Goal: Transaction & Acquisition: Book appointment/travel/reservation

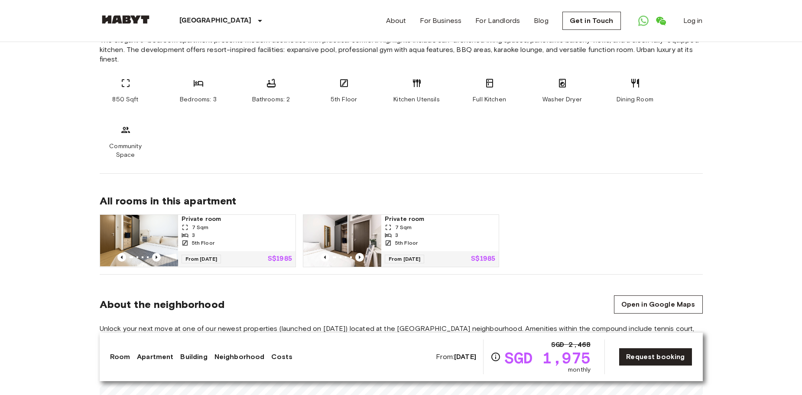
scroll to position [442, 0]
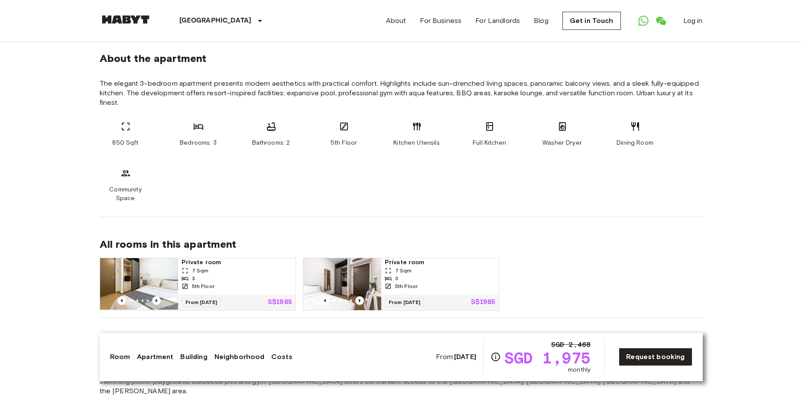
click at [546, 280] on div "Private room 7 Sqm 3 5th Floor From 17 Dec 25 S$1985 Private room 7 Sqm 3 5th F…" at bounding box center [398, 281] width 610 height 60
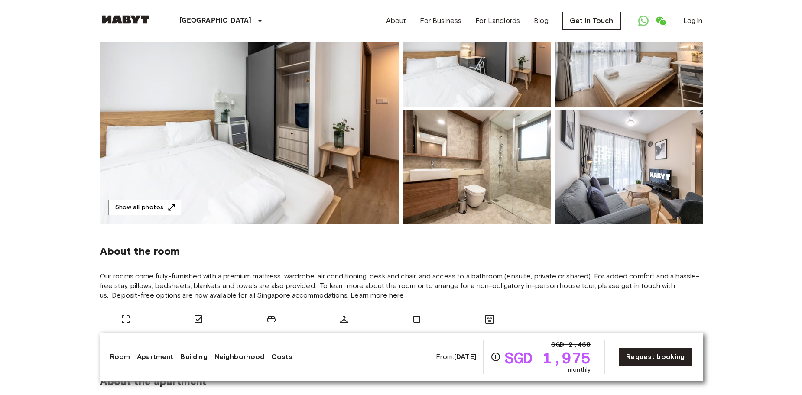
scroll to position [0, 0]
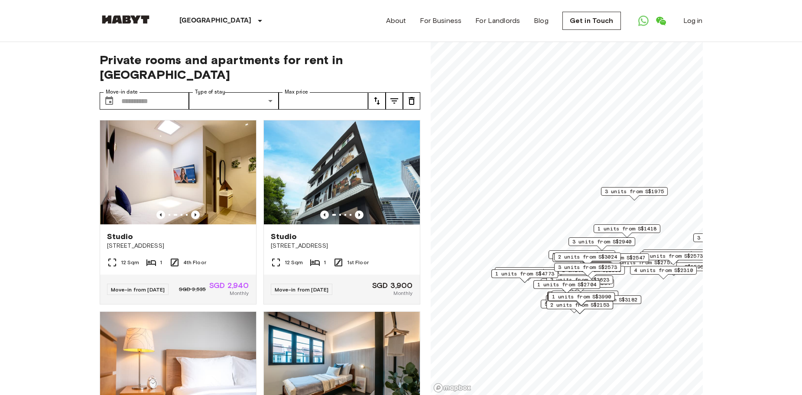
click at [433, 22] on link "For Business" at bounding box center [441, 21] width 42 height 10
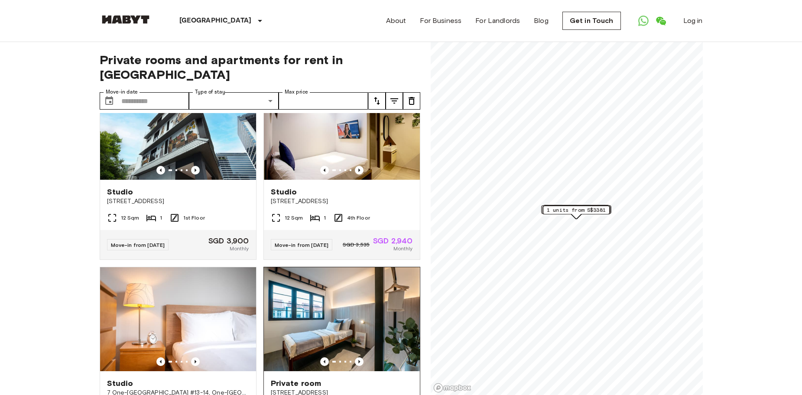
scroll to position [87, 0]
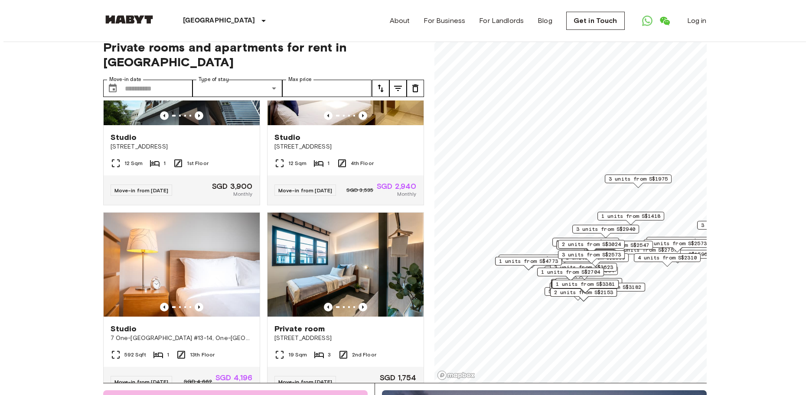
scroll to position [0, 0]
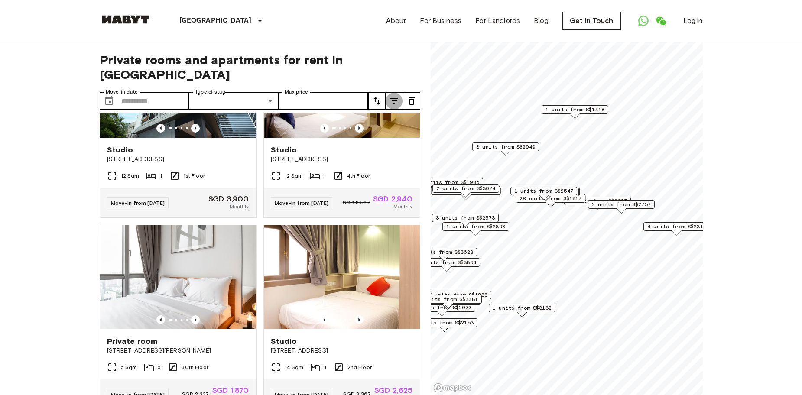
click at [393, 96] on icon "tune" at bounding box center [394, 101] width 10 height 10
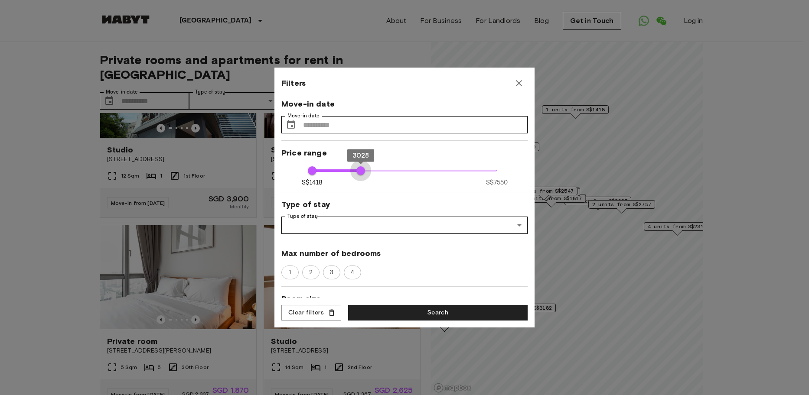
drag, startPoint x: 489, startPoint y: 172, endPoint x: 358, endPoint y: 167, distance: 130.9
click at [358, 167] on span "3028" at bounding box center [360, 170] width 9 height 9
click at [312, 275] on span "2" at bounding box center [310, 272] width 13 height 9
type input "****"
drag, startPoint x: 361, startPoint y: 171, endPoint x: 387, endPoint y: 169, distance: 27.0
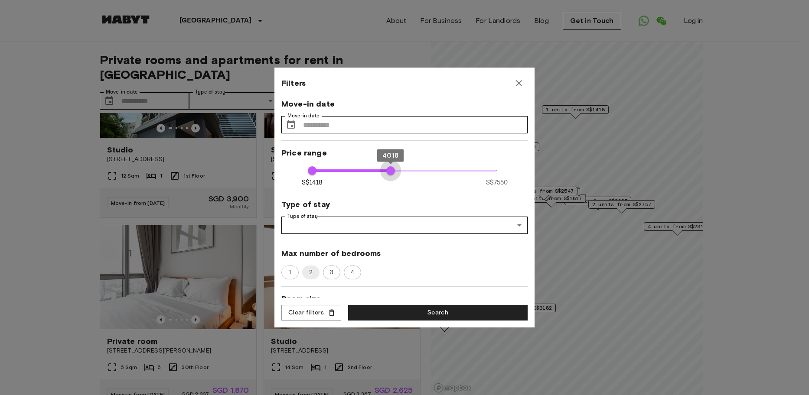
click at [387, 169] on span "4018" at bounding box center [390, 170] width 9 height 9
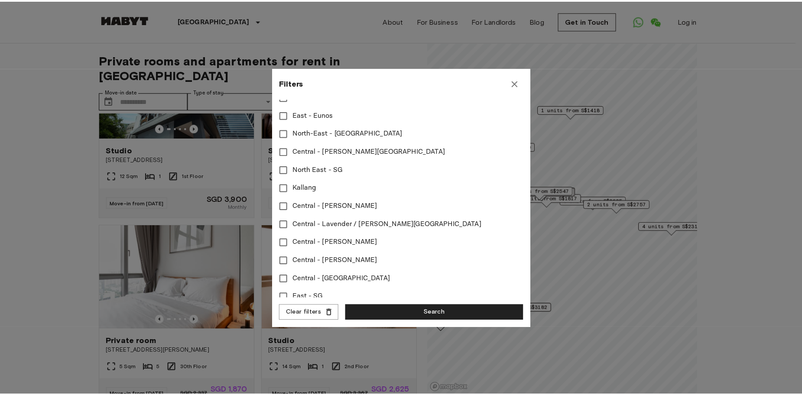
scroll to position [139, 0]
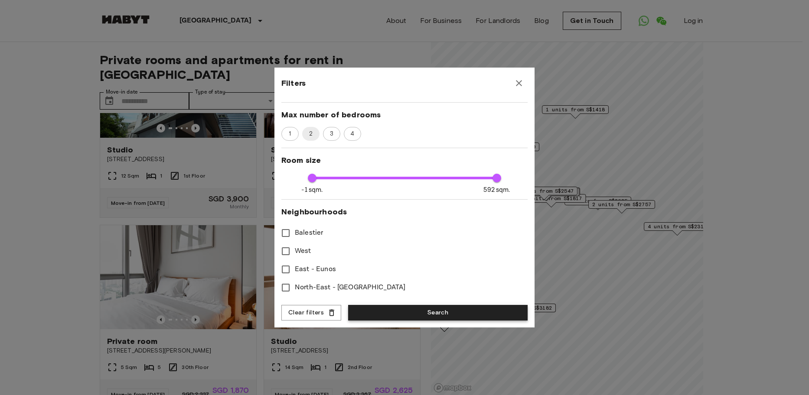
click at [447, 313] on button "Search" at bounding box center [437, 313] width 179 height 16
type input "****"
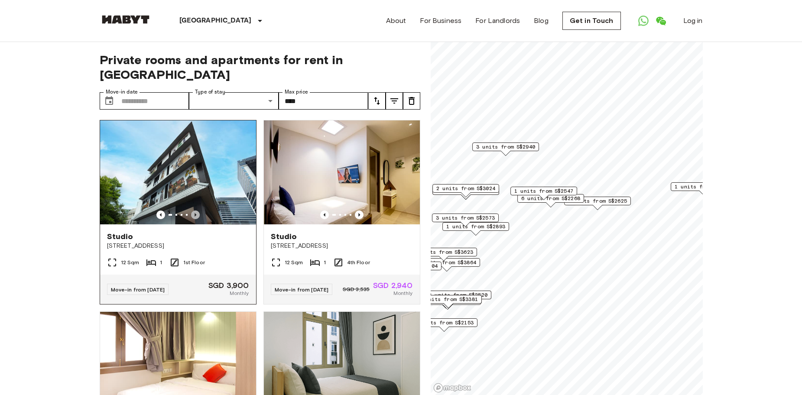
click at [192, 211] on icon "Previous image" at bounding box center [195, 215] width 9 height 9
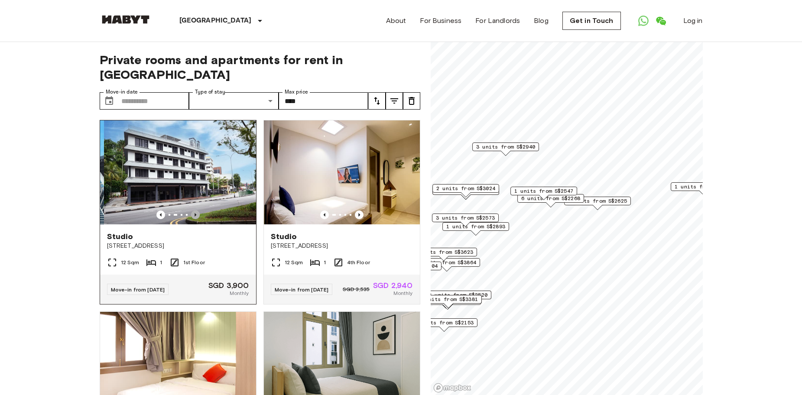
click at [192, 211] on icon "Previous image" at bounding box center [195, 215] width 9 height 9
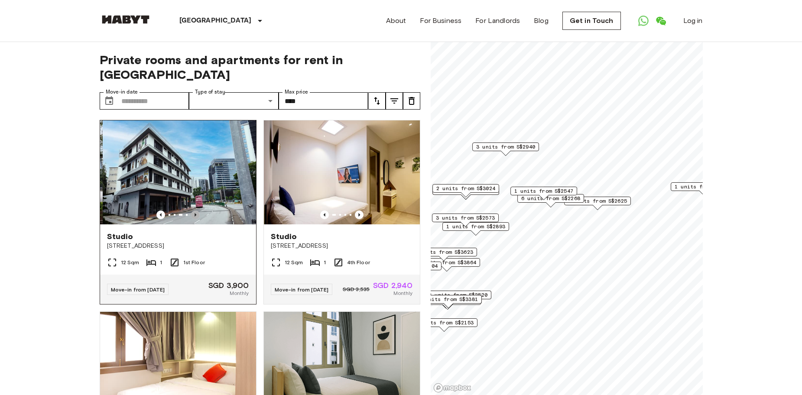
click at [192, 211] on icon "Previous image" at bounding box center [195, 215] width 9 height 9
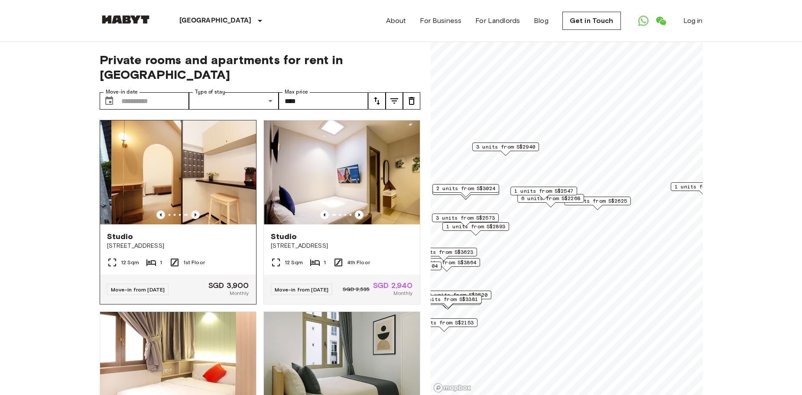
click at [192, 211] on icon "Previous image" at bounding box center [195, 215] width 9 height 9
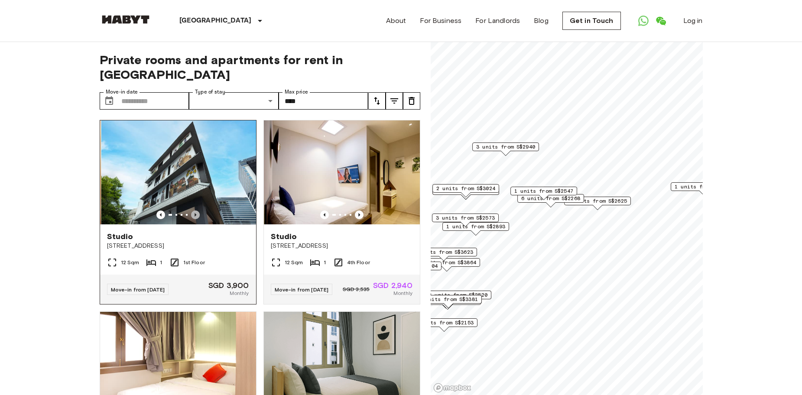
click at [192, 211] on icon "Previous image" at bounding box center [195, 215] width 9 height 9
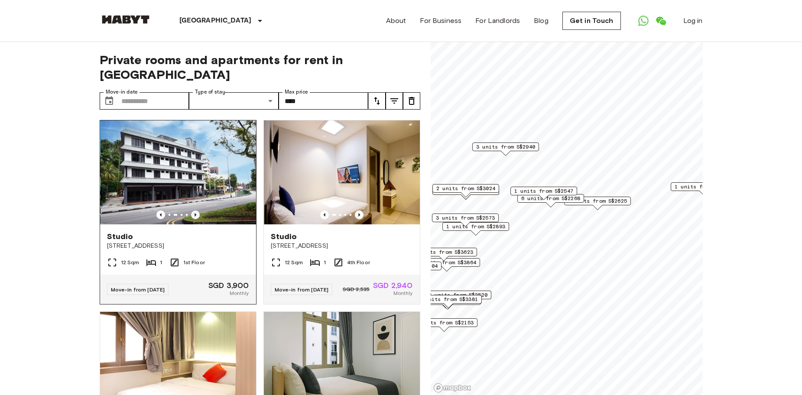
click at [192, 211] on icon "Previous image" at bounding box center [195, 215] width 9 height 9
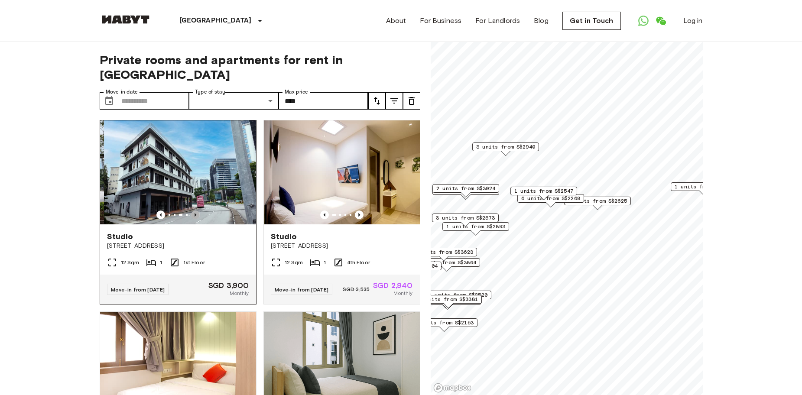
click at [192, 211] on icon "Previous image" at bounding box center [195, 215] width 9 height 9
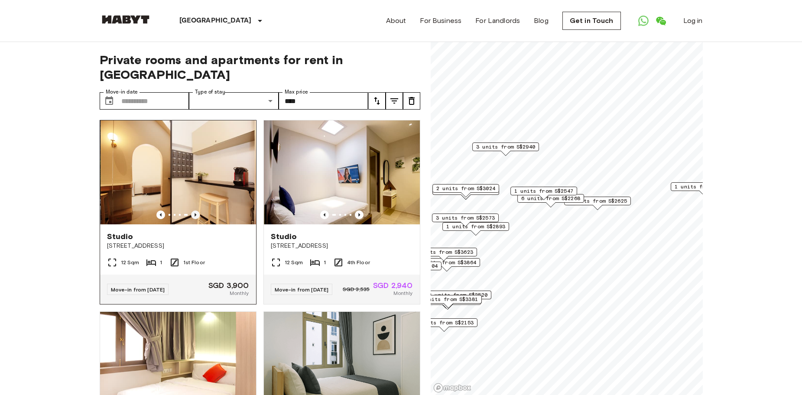
click at [192, 211] on icon "Previous image" at bounding box center [195, 215] width 9 height 9
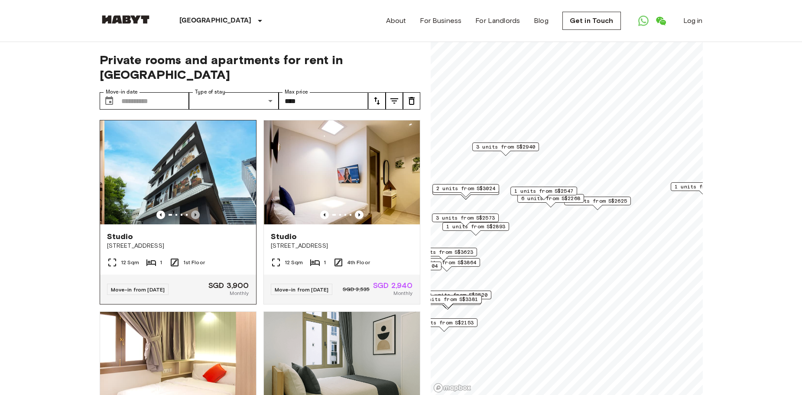
click at [192, 211] on icon "Previous image" at bounding box center [195, 215] width 9 height 9
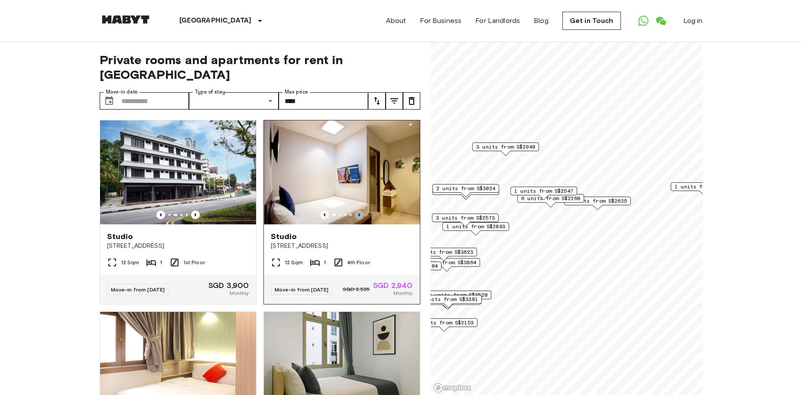
click at [358, 213] on icon "Previous image" at bounding box center [359, 214] width 2 height 3
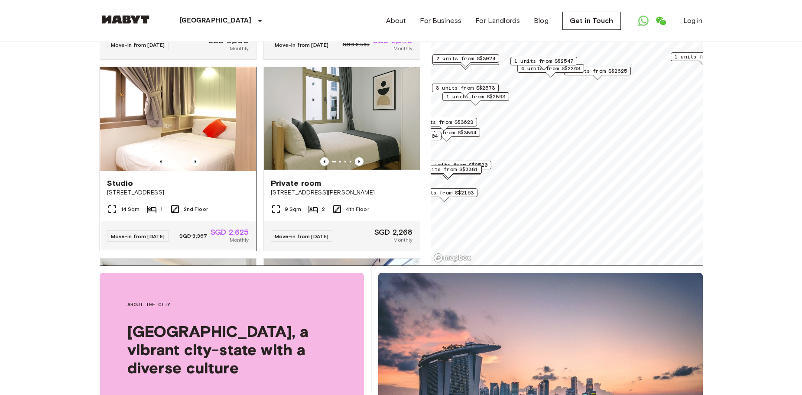
scroll to position [130, 0]
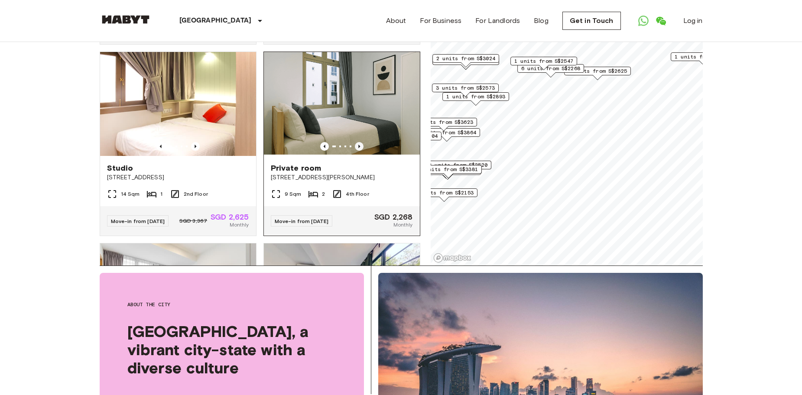
click at [355, 142] on icon "Previous image" at bounding box center [359, 146] width 9 height 9
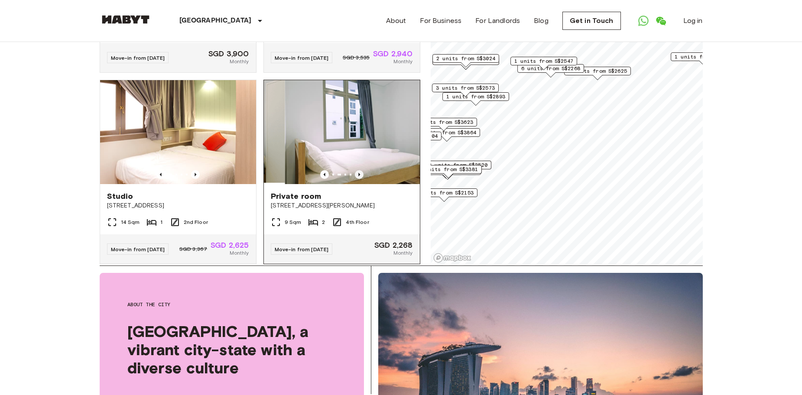
scroll to position [87, 0]
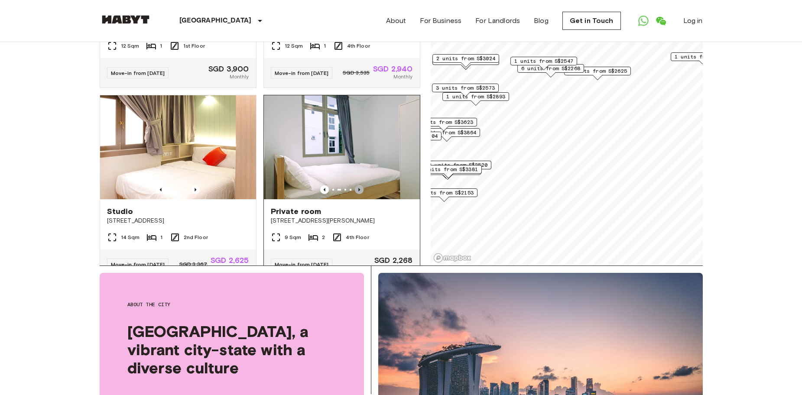
click at [355, 185] on icon "Previous image" at bounding box center [359, 189] width 9 height 9
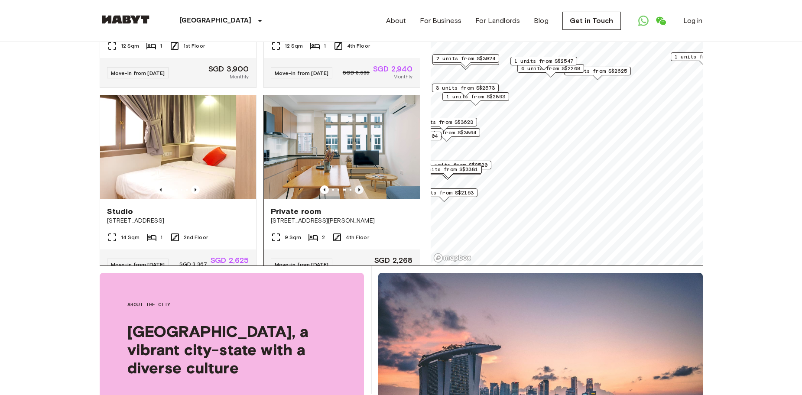
click at [355, 185] on icon "Previous image" at bounding box center [359, 189] width 9 height 9
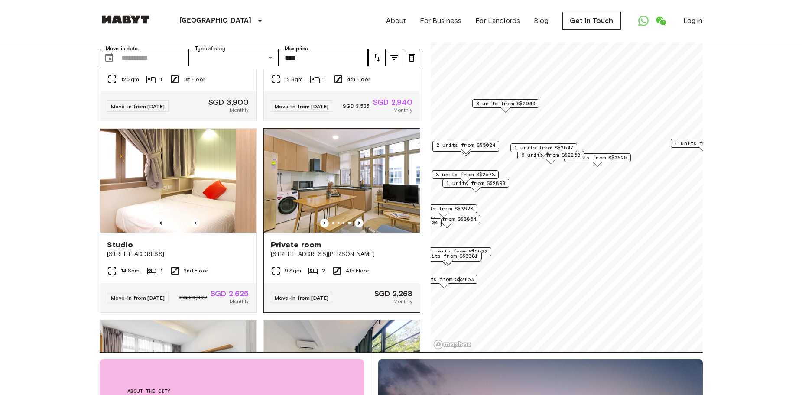
scroll to position [173, 0]
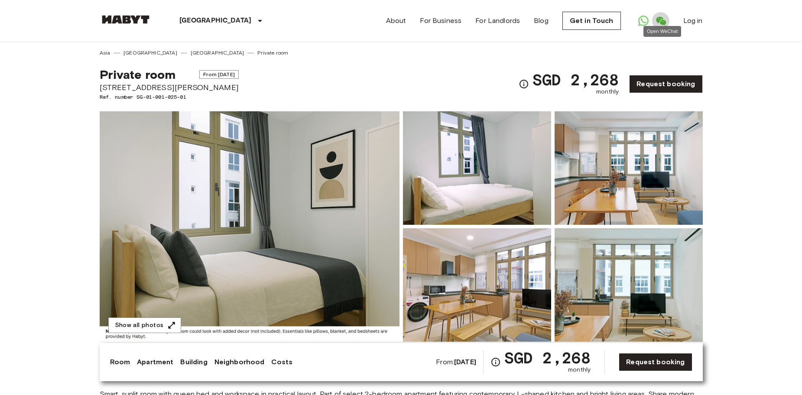
click at [663, 20] on icon "Open WeChat" at bounding box center [661, 21] width 10 height 9
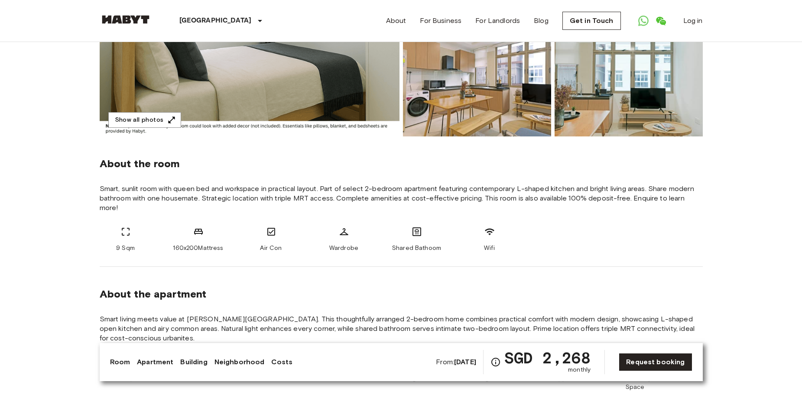
scroll to position [173, 0]
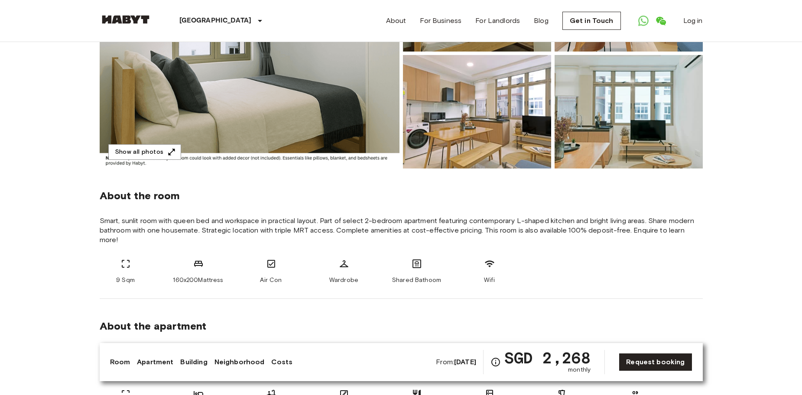
click at [655, 281] on div "About the room Smart, sunlit room with queen bed and workspace in practical lay…" at bounding box center [401, 234] width 603 height 130
